Goal: Task Accomplishment & Management: Manage account settings

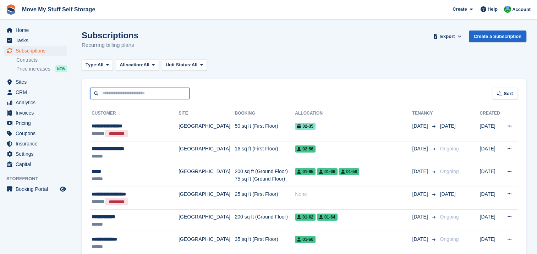
click at [121, 93] on input "text" at bounding box center [139, 94] width 99 height 12
type input "*****"
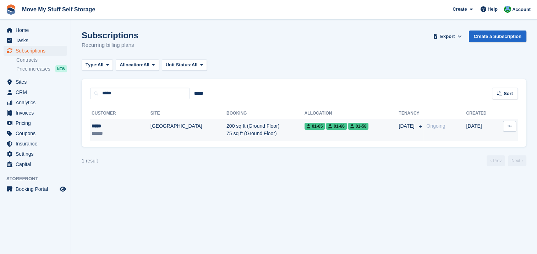
click at [101, 128] on div "*****" at bounding box center [111, 125] width 40 height 7
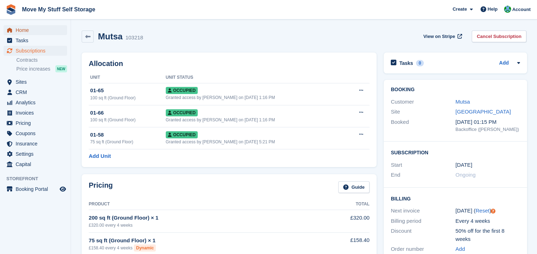
click at [28, 32] on span "Home" at bounding box center [37, 30] width 43 height 10
